Goal: Information Seeking & Learning: Understand process/instructions

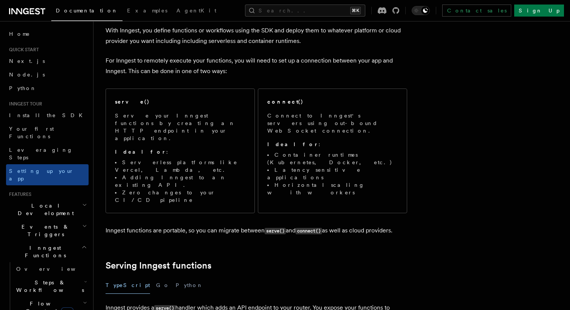
scroll to position [45, 0]
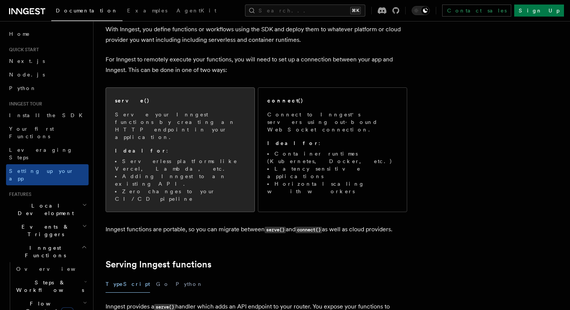
click at [209, 188] on li "Zero changes to your CI/CD pipeline" at bounding box center [180, 195] width 131 height 15
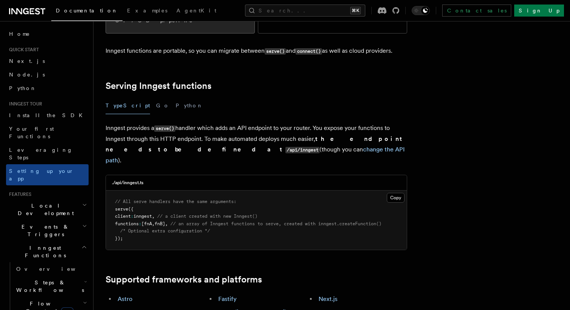
scroll to position [231, 0]
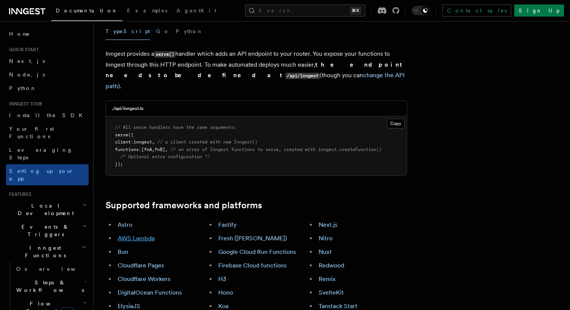
click at [147, 235] on link "AWS Lambda" at bounding box center [136, 238] width 37 height 7
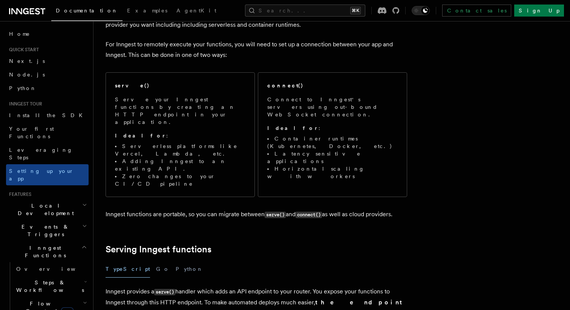
scroll to position [42, 0]
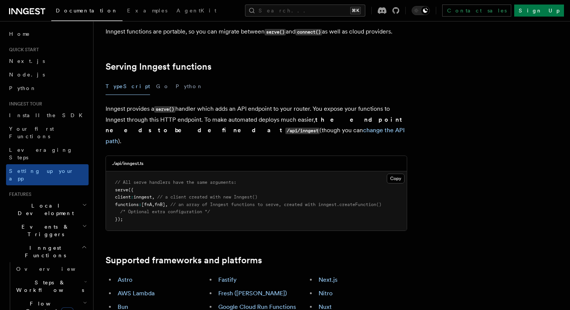
scroll to position [0, 0]
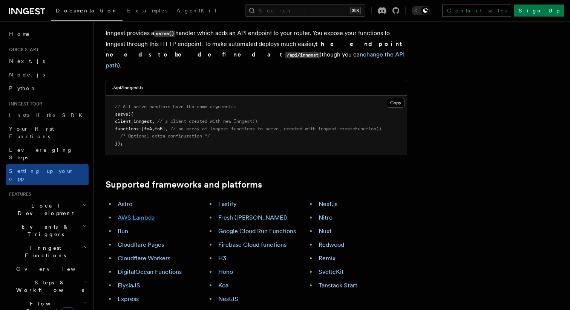
click at [140, 214] on link "AWS Lambda" at bounding box center [136, 217] width 37 height 7
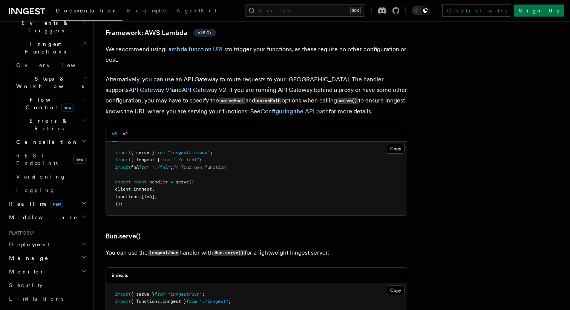
scroll to position [308, 0]
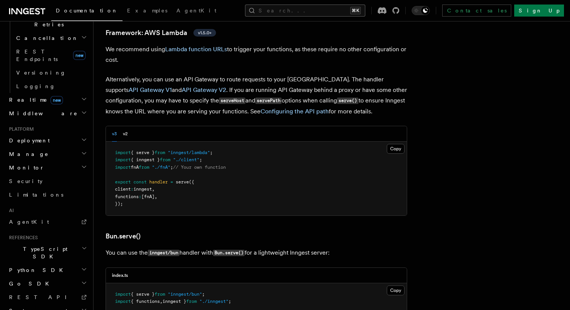
click at [291, 11] on button "Search... ⌘K" at bounding box center [305, 11] width 120 height 12
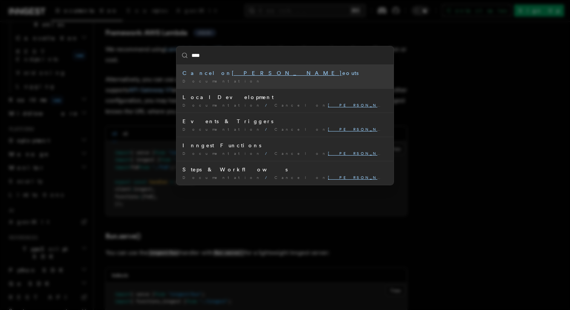
type input "*****"
click at [288, 72] on div "Cancel on timeo uts" at bounding box center [285, 73] width 205 height 8
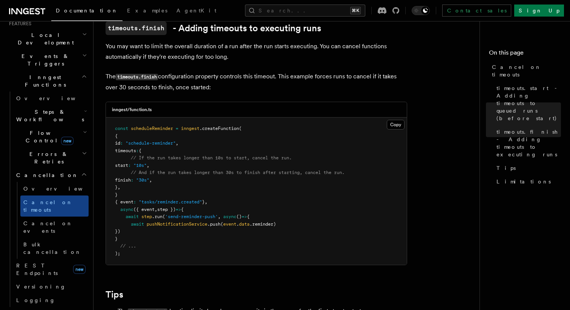
scroll to position [431, 0]
